Goal: Task Accomplishment & Management: Complete application form

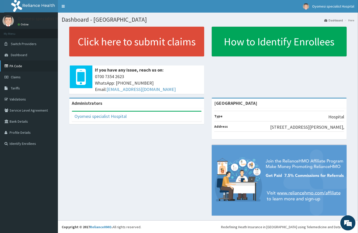
drag, startPoint x: 134, startPoint y: 1, endPoint x: 21, endPoint y: 66, distance: 131.1
click at [21, 66] on link "PA Code" at bounding box center [29, 65] width 58 height 11
click at [24, 62] on link "PA Code" at bounding box center [29, 65] width 58 height 11
click at [23, 100] on link "Validations" at bounding box center [29, 99] width 58 height 11
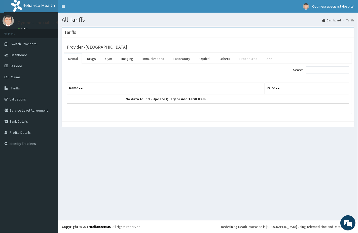
click at [244, 57] on link "Procedures" at bounding box center [248, 58] width 26 height 11
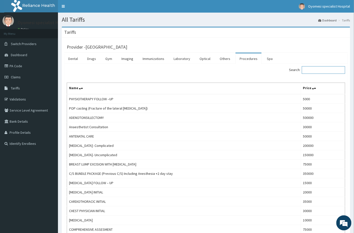
click at [323, 71] on input "Search:" at bounding box center [323, 70] width 43 height 8
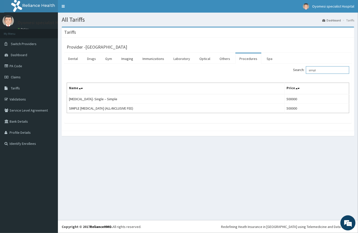
drag, startPoint x: 327, startPoint y: 70, endPoint x: 280, endPoint y: 73, distance: 46.7
click at [281, 72] on div "Search: simpl" at bounding box center [280, 70] width 137 height 9
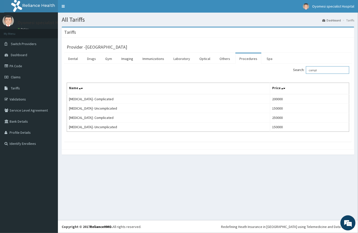
type input "compl"
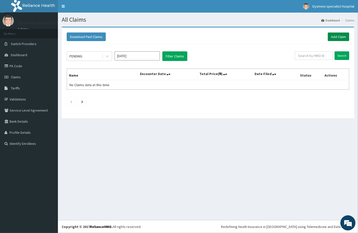
click at [338, 34] on link "Add Claim" at bounding box center [338, 36] width 21 height 9
click at [27, 66] on link "PA Code" at bounding box center [29, 65] width 58 height 11
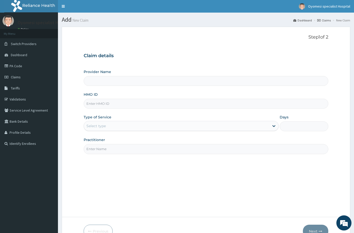
type input "[GEOGRAPHIC_DATA]"
click at [103, 105] on input "HMO ID" at bounding box center [206, 104] width 245 height 10
paste input "Oht/11003/a"
type input "Oht/11003/a"
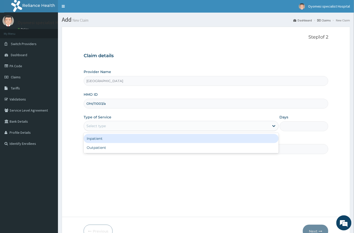
click at [110, 124] on div "Select type" at bounding box center [176, 126] width 185 height 8
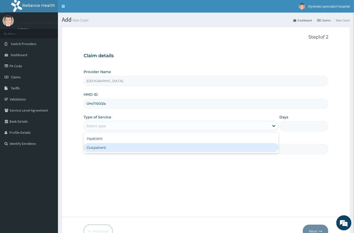
click at [101, 145] on div "Outpatient" at bounding box center [181, 147] width 195 height 9
type input "1"
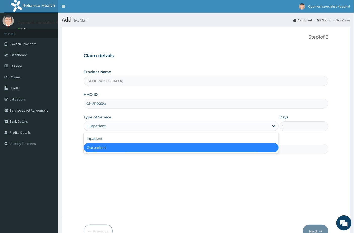
click at [121, 124] on div "Outpatient" at bounding box center [176, 126] width 185 height 8
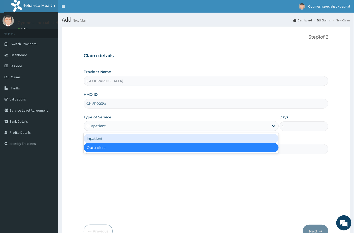
click at [107, 136] on div "Inpatient" at bounding box center [181, 138] width 195 height 9
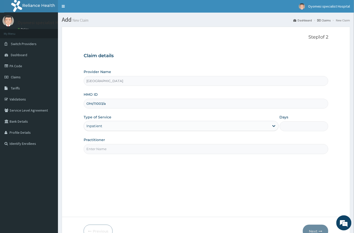
click at [110, 146] on input "Practitioner" at bounding box center [206, 149] width 245 height 10
type input "dR eMMANUEL"
click at [305, 128] on input "Days" at bounding box center [303, 126] width 49 height 10
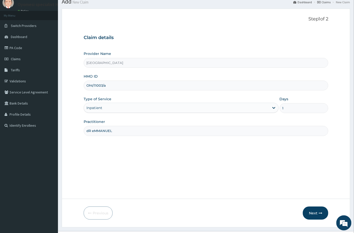
scroll to position [29, 0]
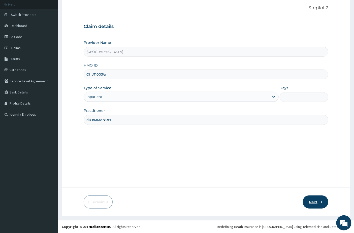
type input "1"
click at [314, 203] on button "Next" at bounding box center [315, 201] width 25 height 13
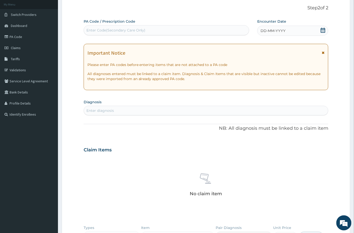
click at [128, 31] on div "Enter Code(Secondary Care Only)" at bounding box center [115, 30] width 59 height 5
paste input "OHT/11003/A"
type input "OHT/11003/A"
drag, startPoint x: 118, startPoint y: 29, endPoint x: 80, endPoint y: 29, distance: 37.5
click at [80, 29] on form "Step 2 of 2 PA Code / Prescription Code Select is focused ,type to refine list,…" at bounding box center [206, 156] width 288 height 318
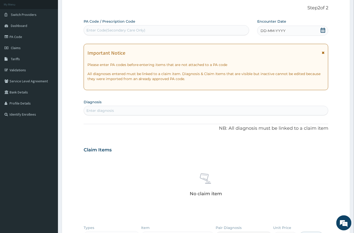
paste input "PA/9681F3"
type input "PA/9681F3"
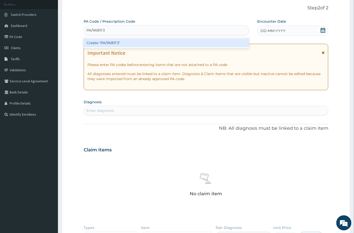
click at [123, 41] on div "Create "PA/9681F3"" at bounding box center [167, 42] width 166 height 9
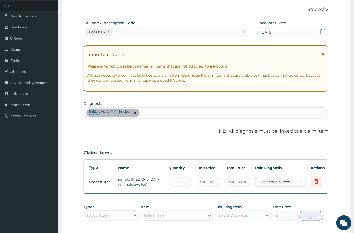
scroll to position [26, 0]
